Goal: Transaction & Acquisition: Purchase product/service

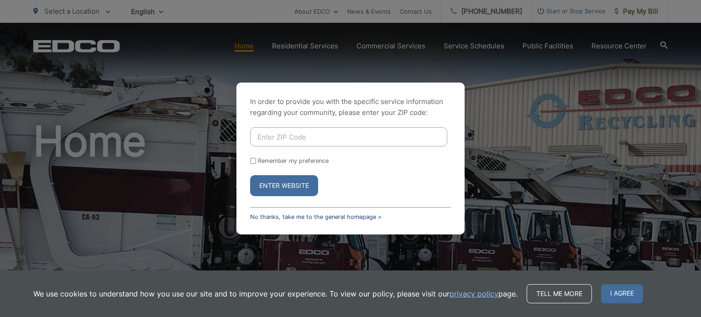
click at [337, 219] on link "No thanks, take me to the general homepage >" at bounding box center [315, 217] width 131 height 7
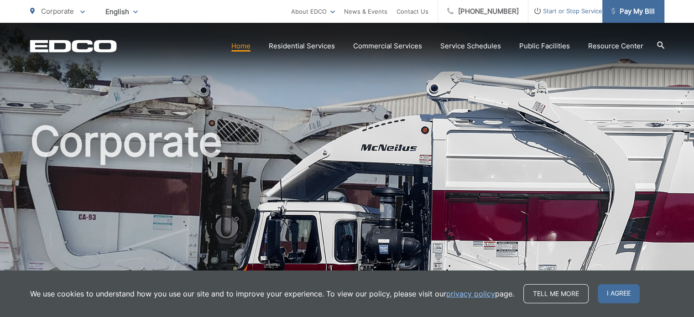
click at [634, 9] on span "Pay My Bill" at bounding box center [632, 11] width 43 height 11
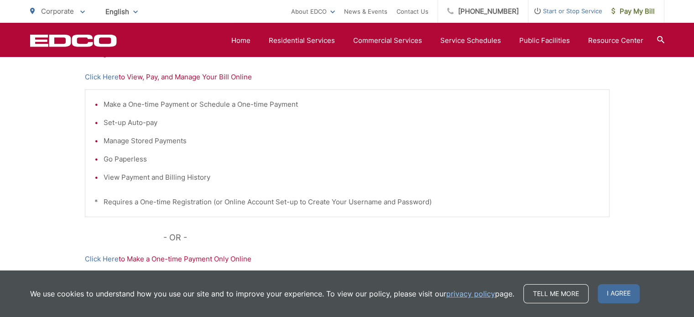
scroll to position [182, 0]
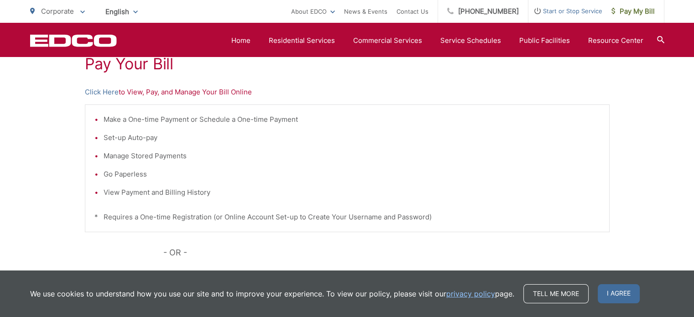
click at [178, 97] on p "Click Here to View, Pay, and Manage Your Bill Online" at bounding box center [347, 92] width 525 height 11
click at [178, 93] on p "Click Here to View, Pay, and Manage Your Bill Online" at bounding box center [347, 92] width 525 height 11
click at [224, 92] on p "Click Here to View, Pay, and Manage Your Bill Online" at bounding box center [347, 92] width 525 height 11
click at [94, 93] on link "Click Here" at bounding box center [102, 92] width 34 height 11
